Goal: Transaction & Acquisition: Book appointment/travel/reservation

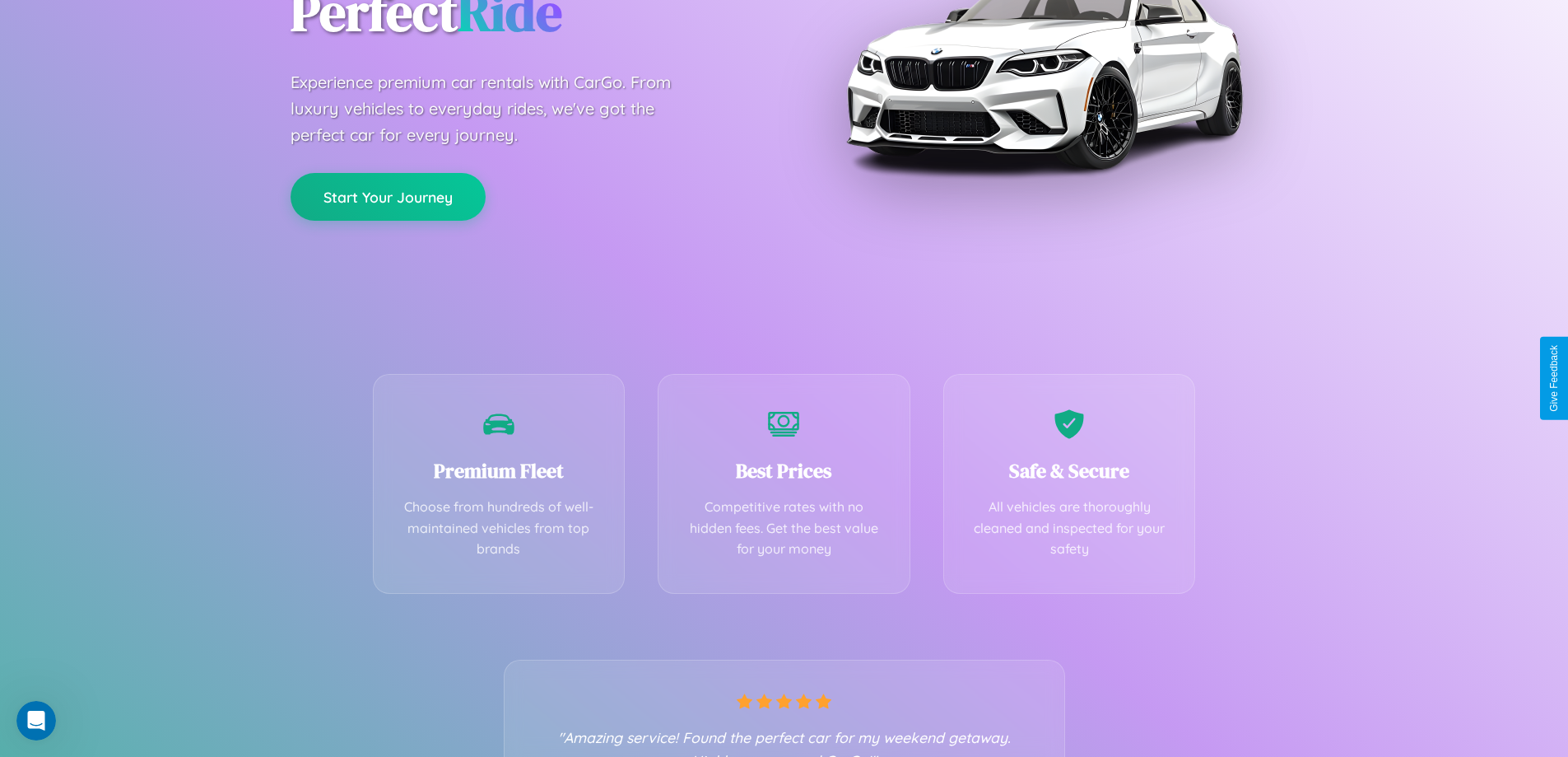
scroll to position [325, 0]
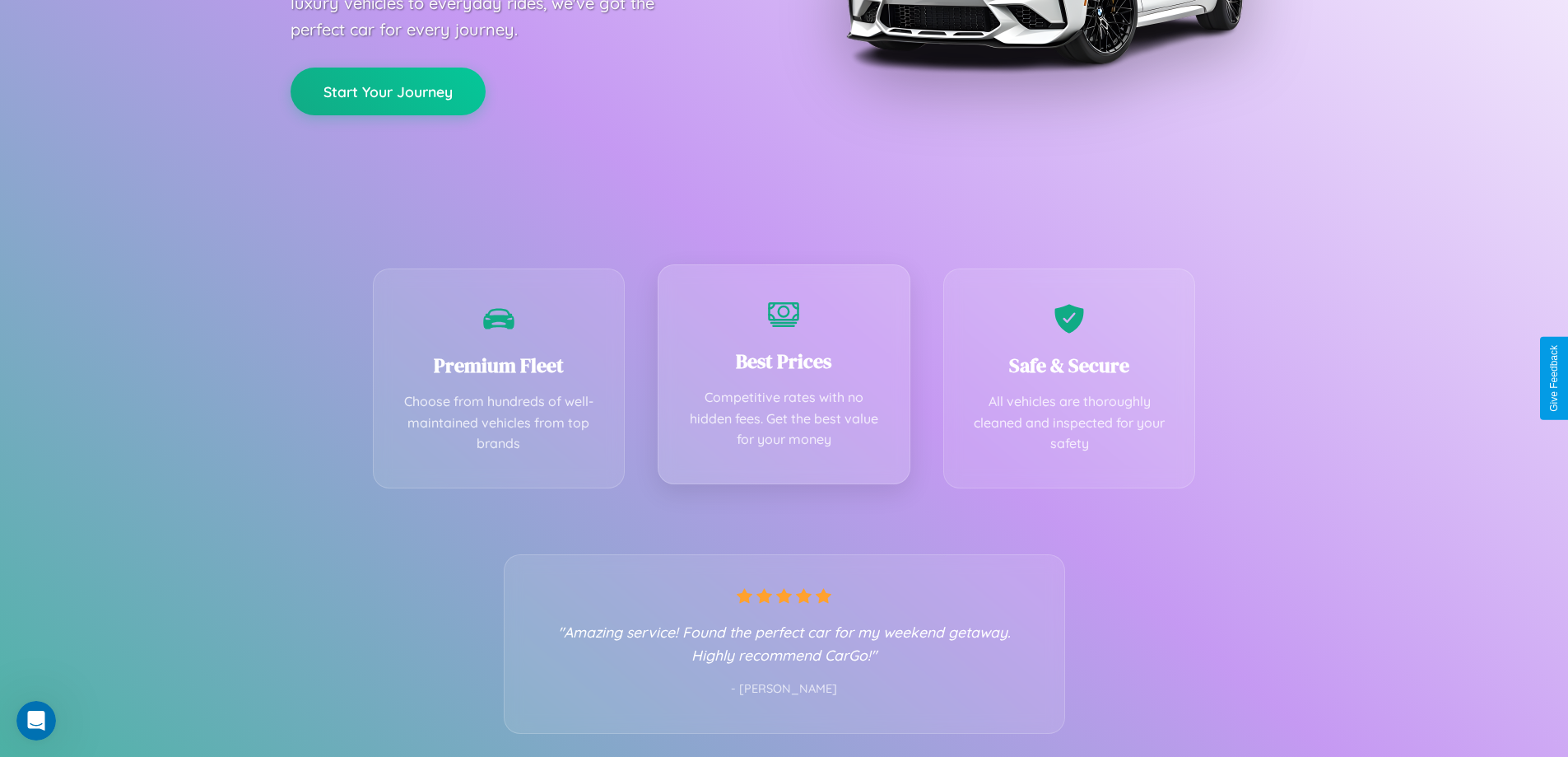
click at [784, 378] on div "Best Prices Competitive rates with no hidden fees. Get the best value for your …" at bounding box center [784, 374] width 253 height 220
click at [388, 90] on button "Start Your Journey" at bounding box center [387, 90] width 195 height 48
click at [388, 89] on button "Start Your Journey" at bounding box center [387, 90] width 195 height 48
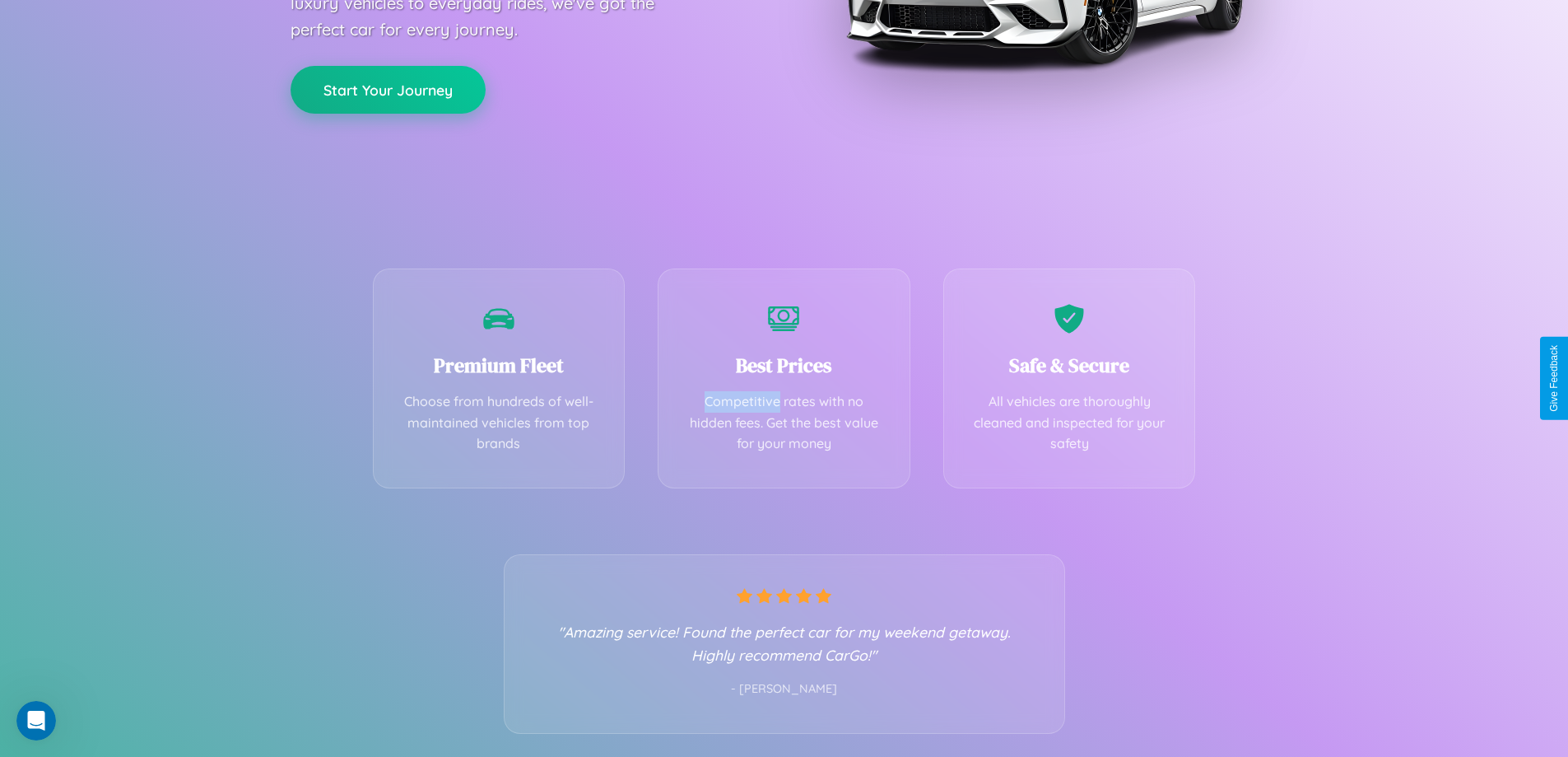
click at [388, 89] on button "Start Your Journey" at bounding box center [387, 90] width 195 height 48
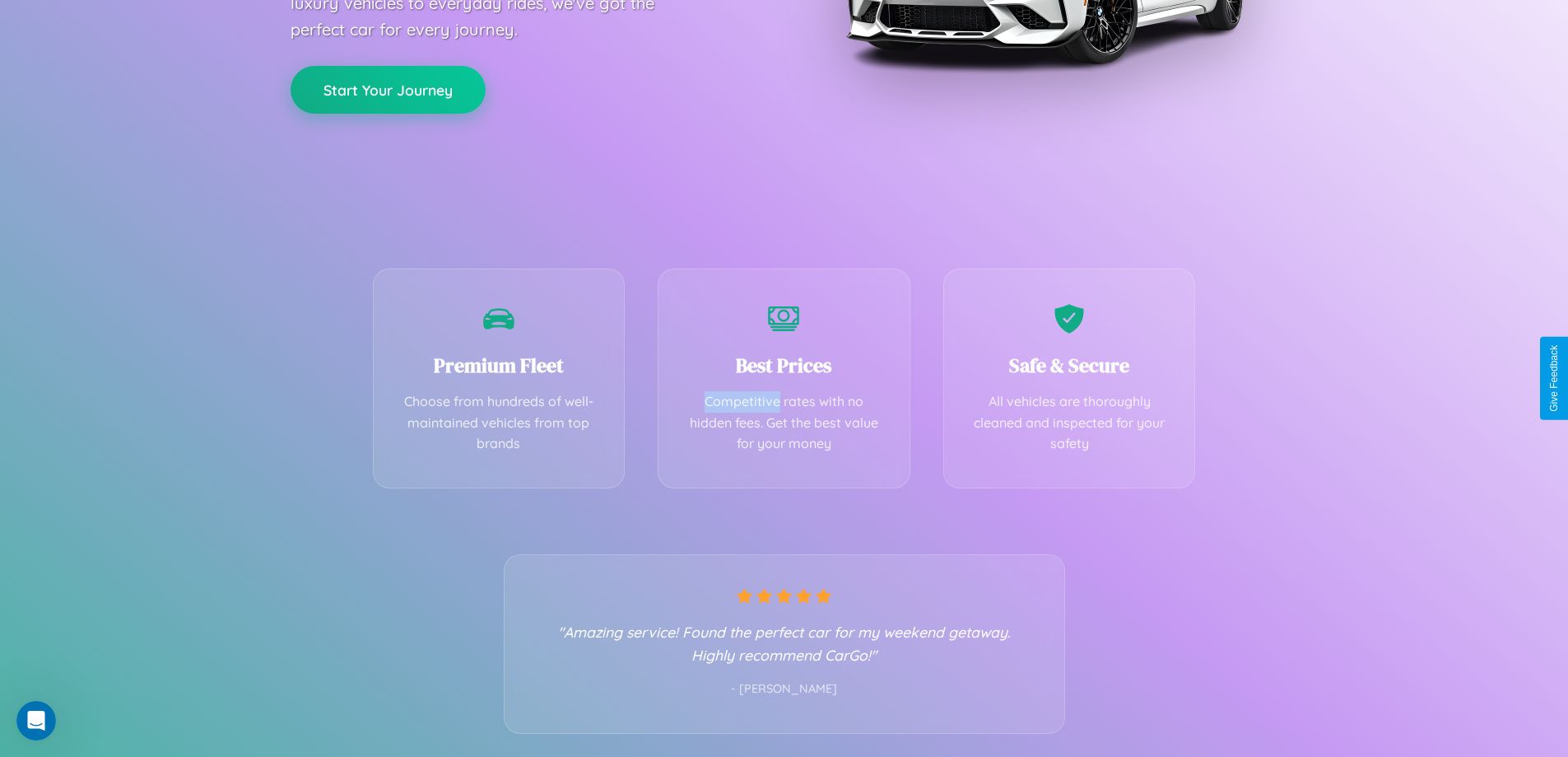
click at [388, 89] on button "Start Your Journey" at bounding box center [387, 90] width 195 height 48
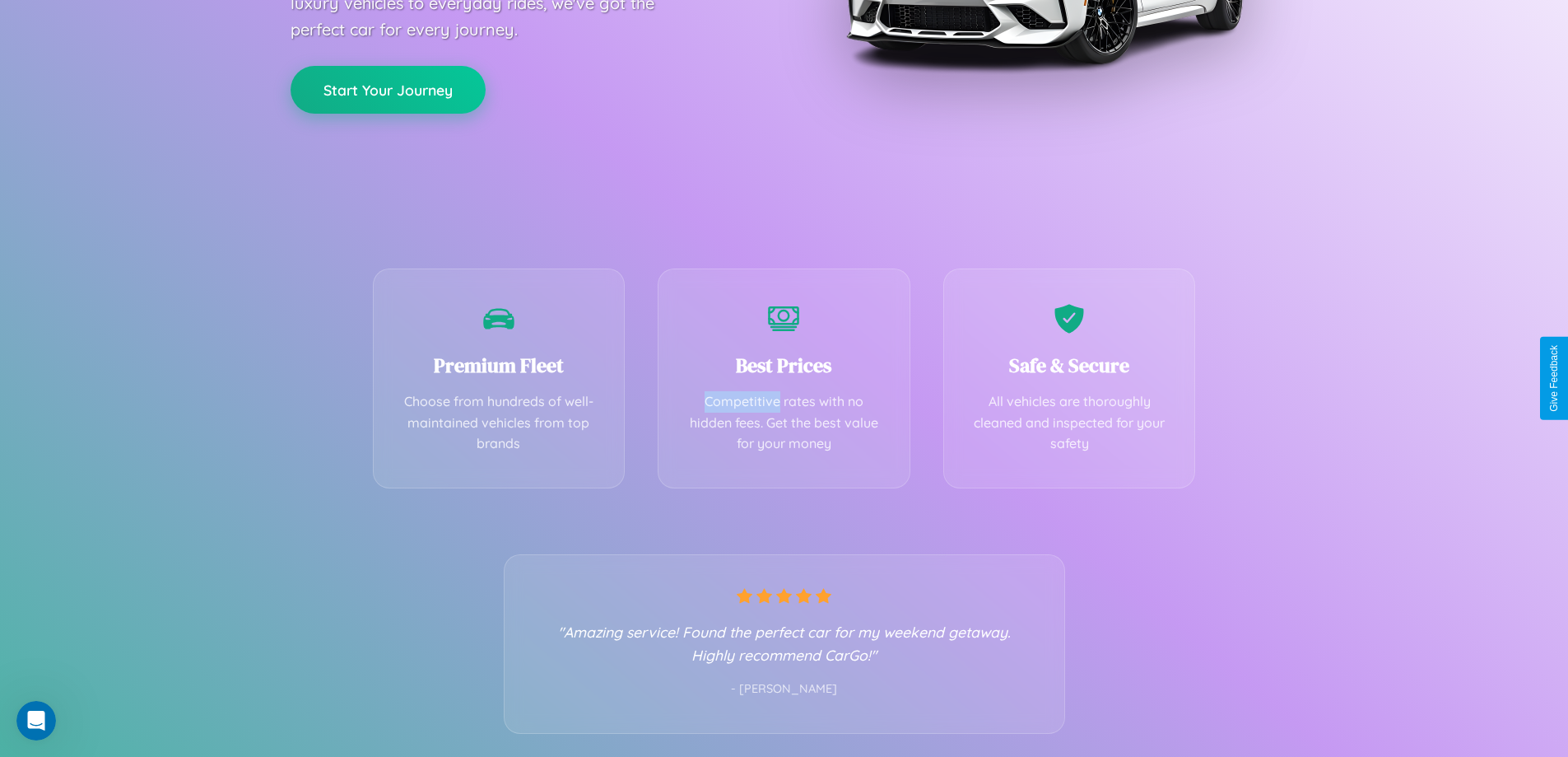
click at [388, 89] on button "Start Your Journey" at bounding box center [387, 90] width 195 height 48
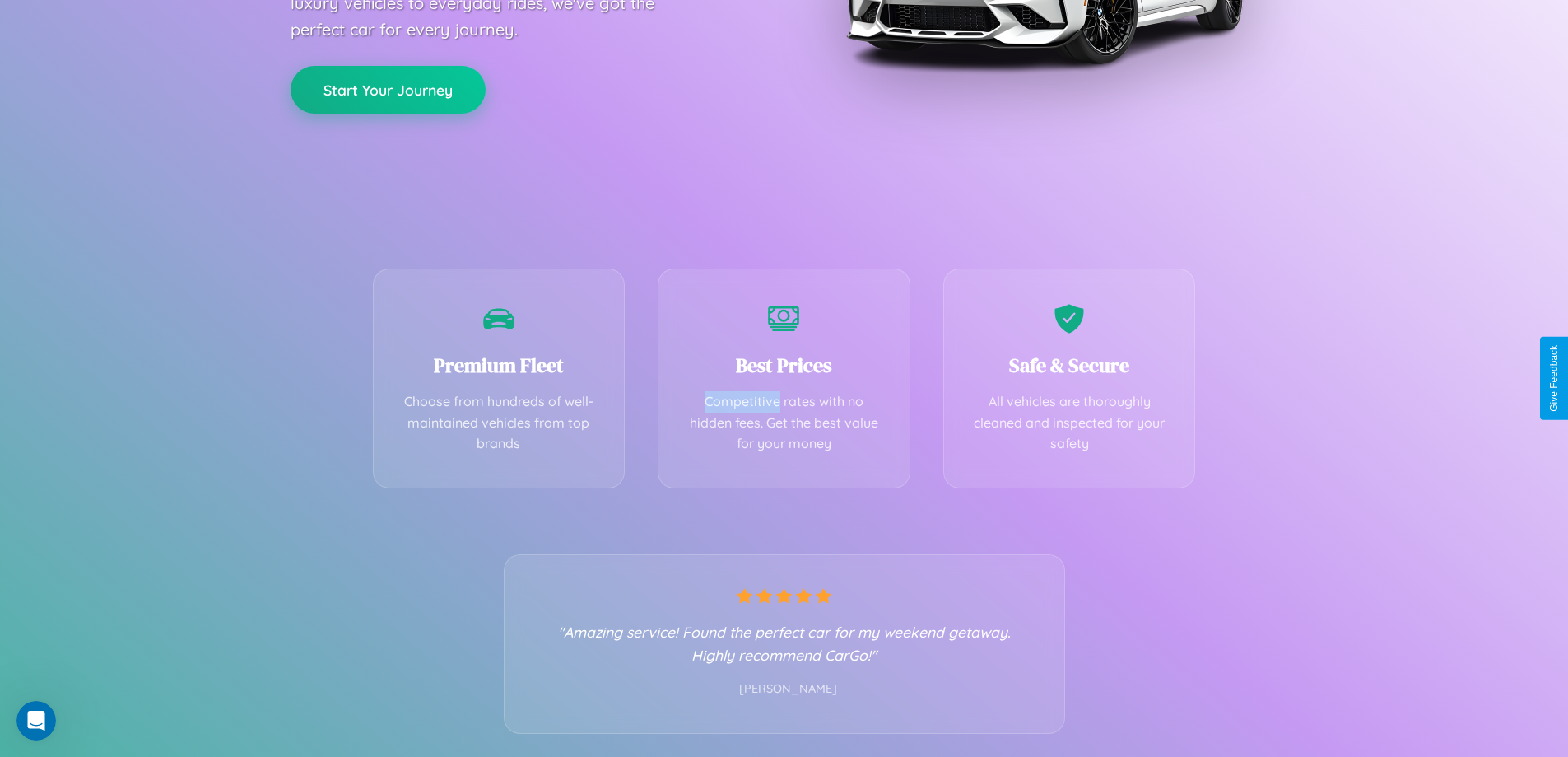
click at [388, 89] on button "Start Your Journey" at bounding box center [387, 90] width 195 height 48
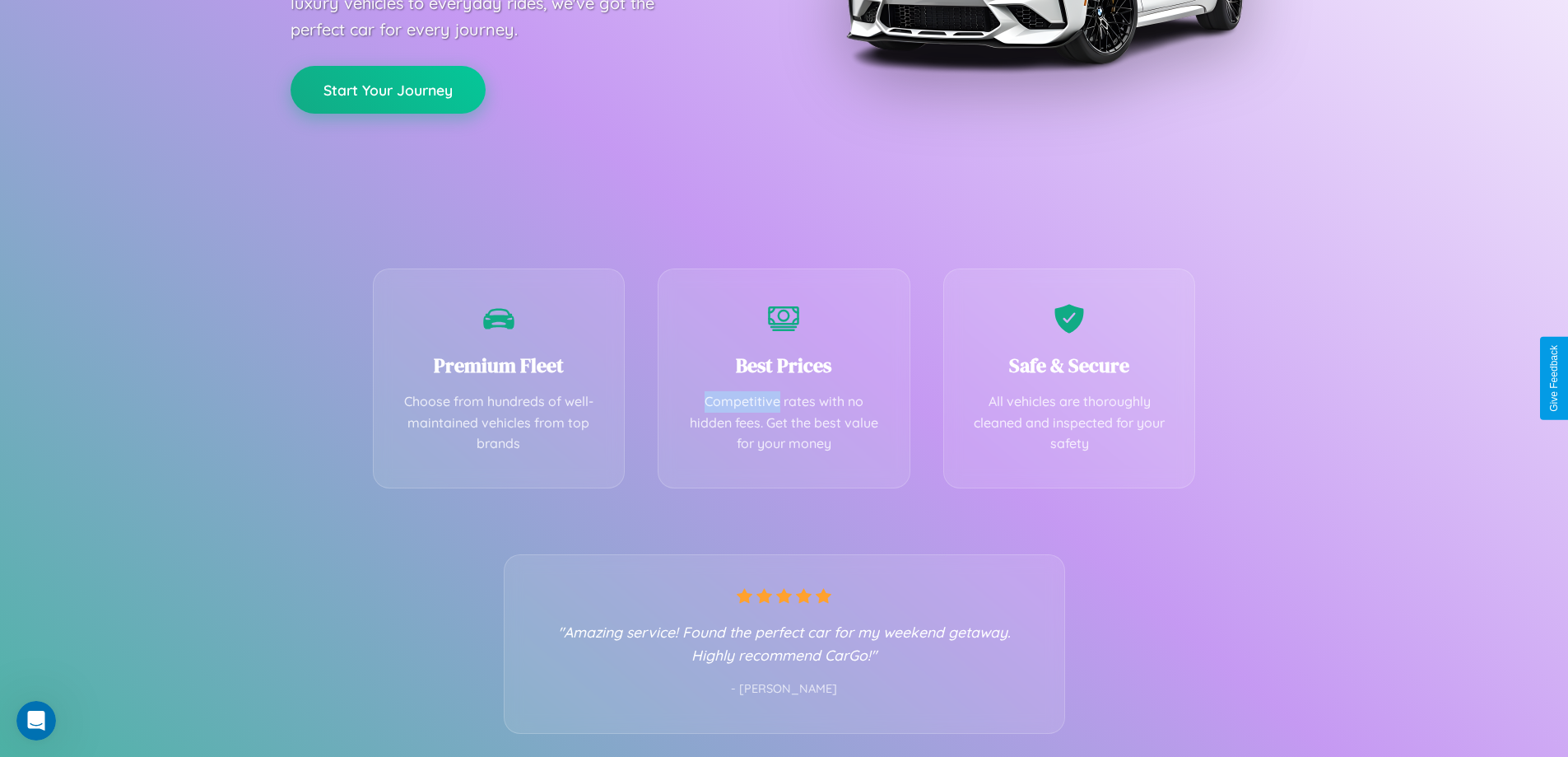
click at [388, 89] on button "Start Your Journey" at bounding box center [387, 90] width 195 height 48
